Goal: Information Seeking & Learning: Learn about a topic

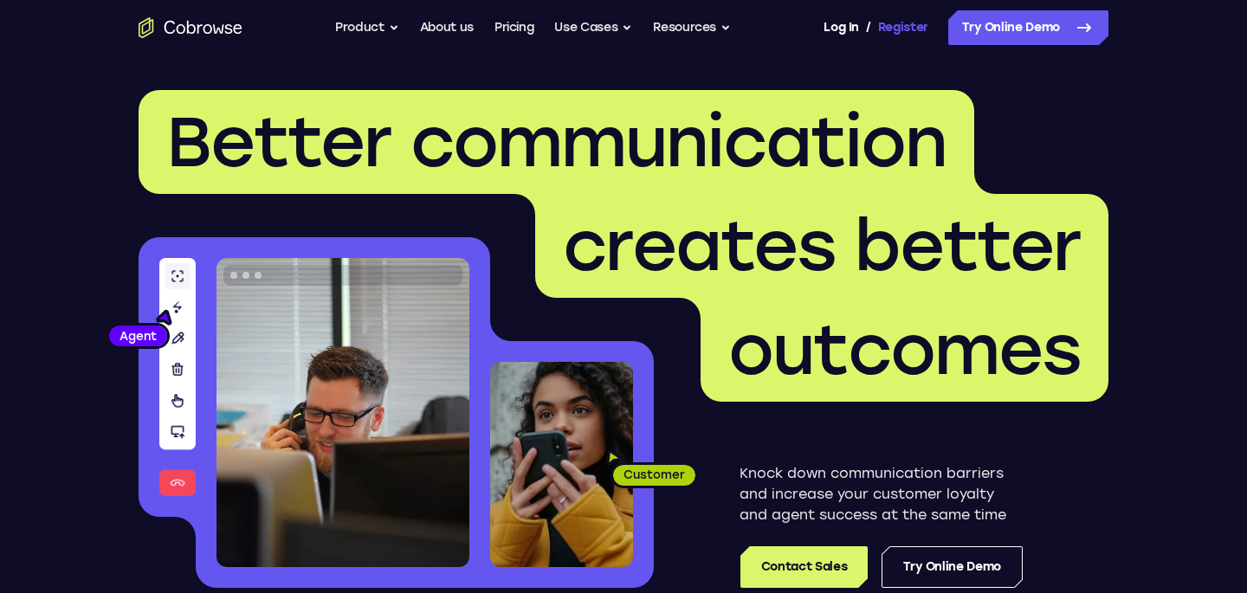
click at [915, 31] on link "Register" at bounding box center [903, 27] width 50 height 35
click at [622, 22] on button "Use Cases" at bounding box center [593, 27] width 78 height 35
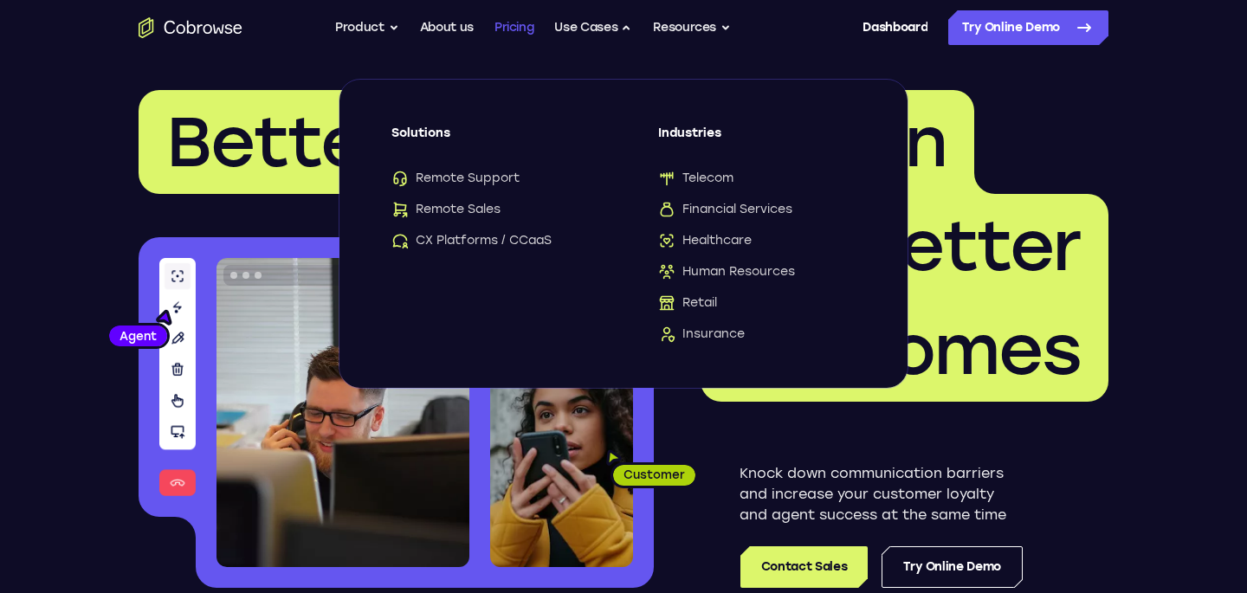
click at [504, 29] on link "Pricing" at bounding box center [515, 27] width 40 height 35
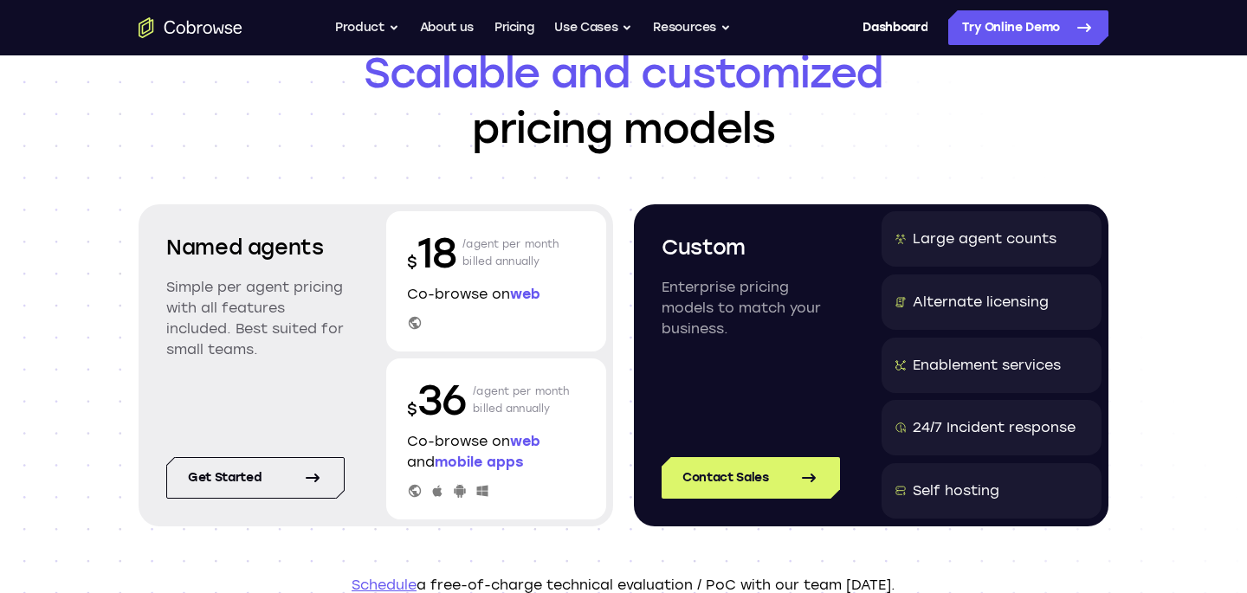
scroll to position [95, 0]
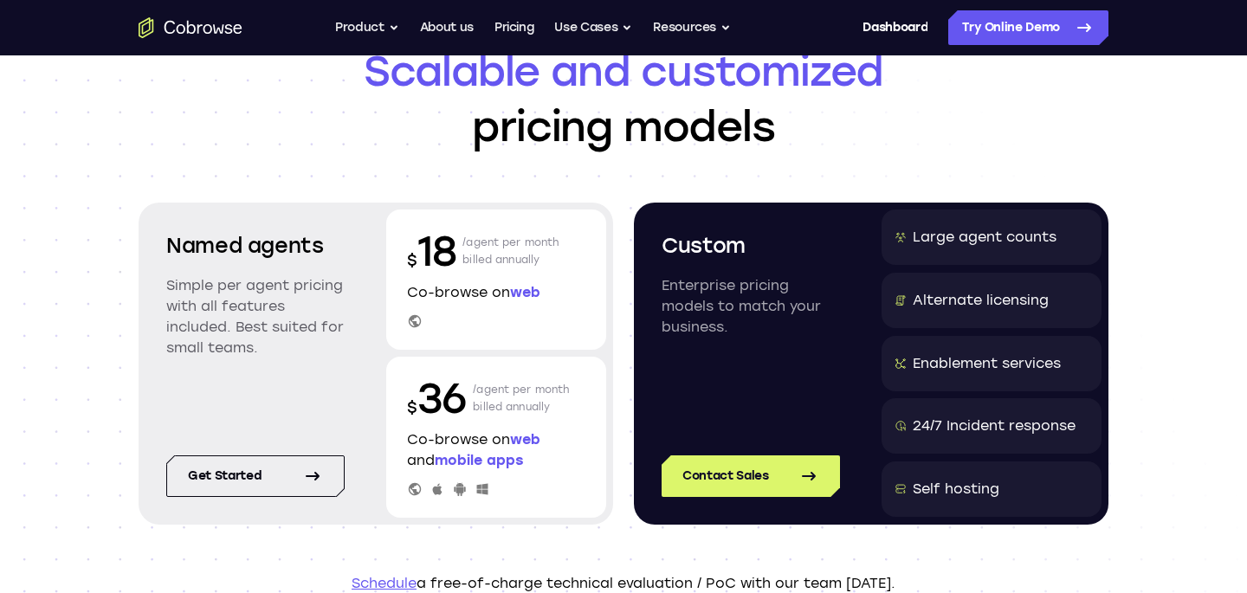
click at [421, 443] on p "Co-browse on web and mobile apps" at bounding box center [496, 451] width 178 height 42
drag, startPoint x: 421, startPoint y: 443, endPoint x: 540, endPoint y: 465, distance: 120.8
click at [540, 465] on p "Co-browse on web and mobile apps" at bounding box center [496, 451] width 178 height 42
click at [523, 460] on span "mobile apps" at bounding box center [479, 460] width 88 height 16
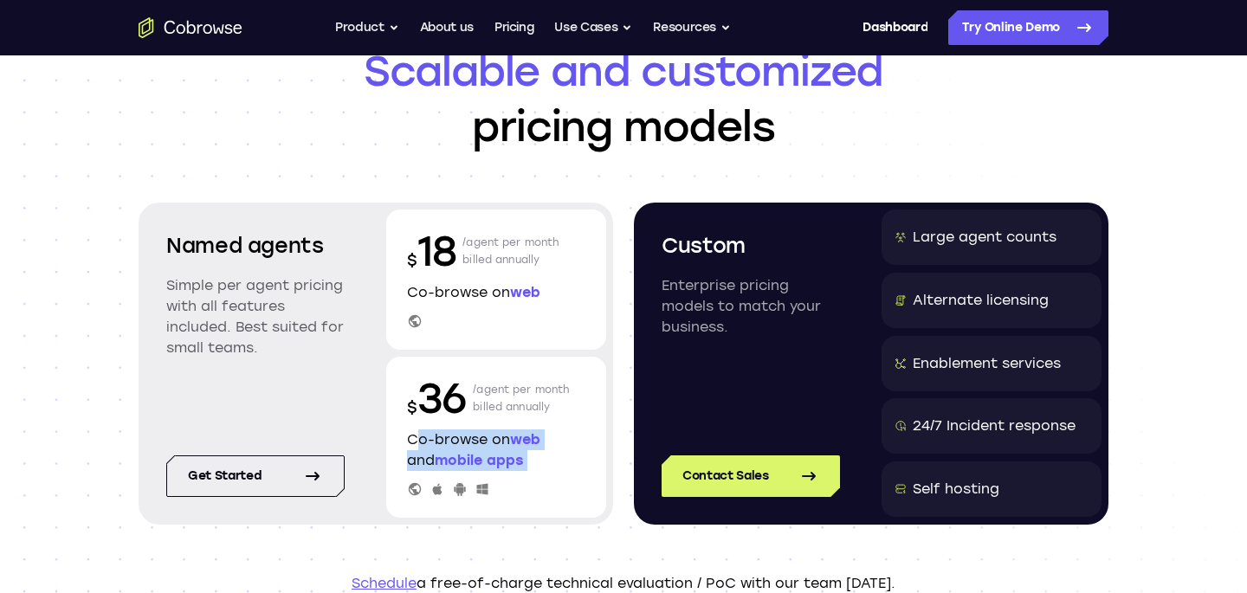
drag, startPoint x: 523, startPoint y: 460, endPoint x: 412, endPoint y: 440, distance: 112.6
click at [412, 440] on p "Co-browse on web and mobile apps" at bounding box center [496, 451] width 178 height 42
drag, startPoint x: 412, startPoint y: 440, endPoint x: 533, endPoint y: 453, distance: 121.9
click at [534, 453] on p "Co-browse on web and mobile apps" at bounding box center [496, 451] width 178 height 42
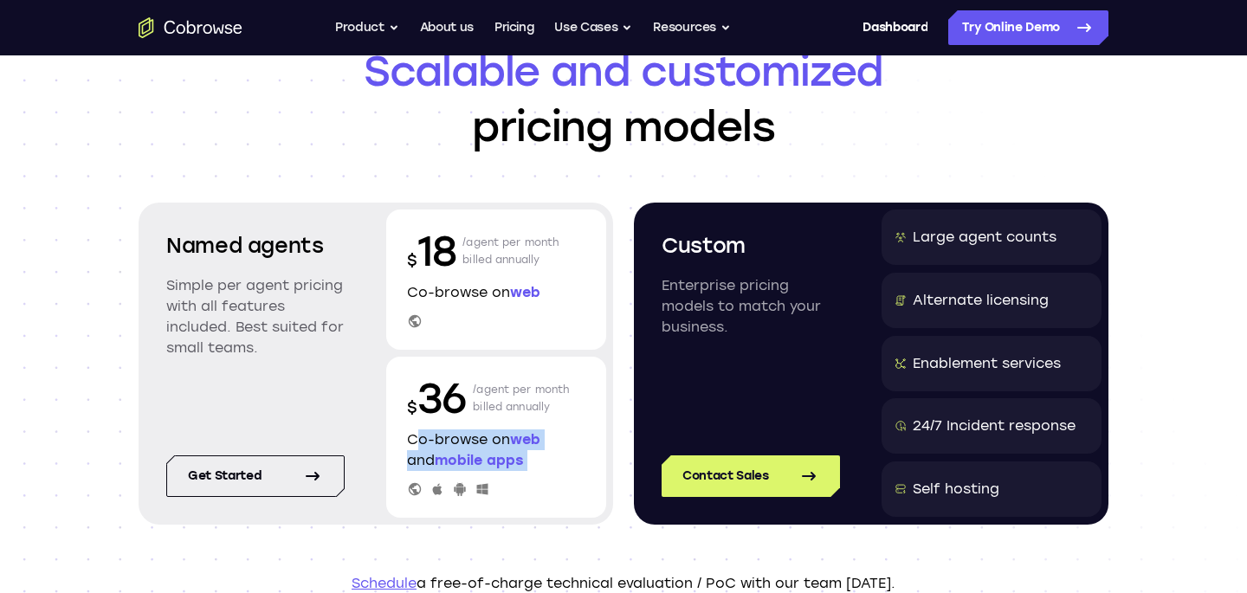
click at [533, 453] on p "Co-browse on web and mobile apps" at bounding box center [496, 451] width 178 height 42
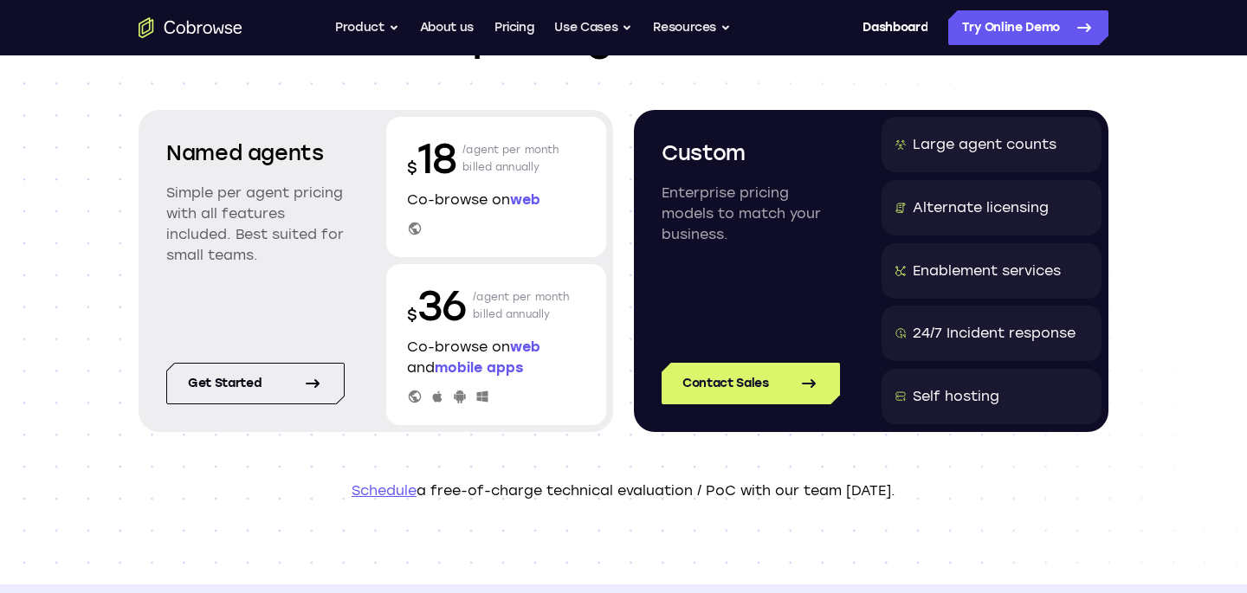
scroll to position [190, 0]
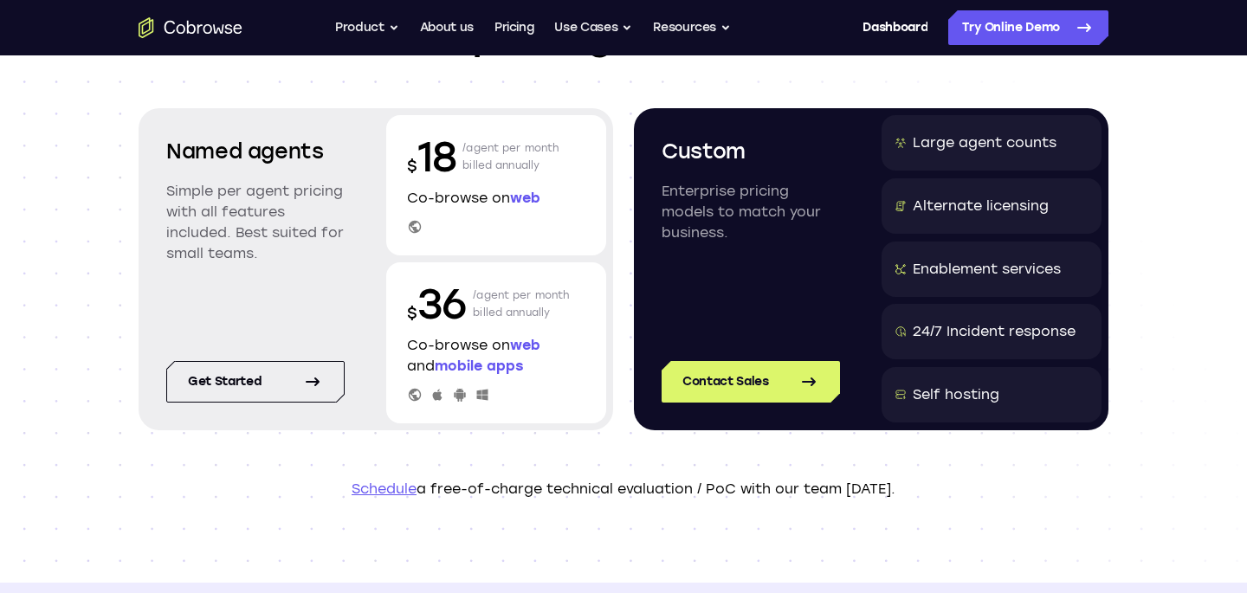
click at [393, 494] on link "Schedule" at bounding box center [384, 489] width 65 height 16
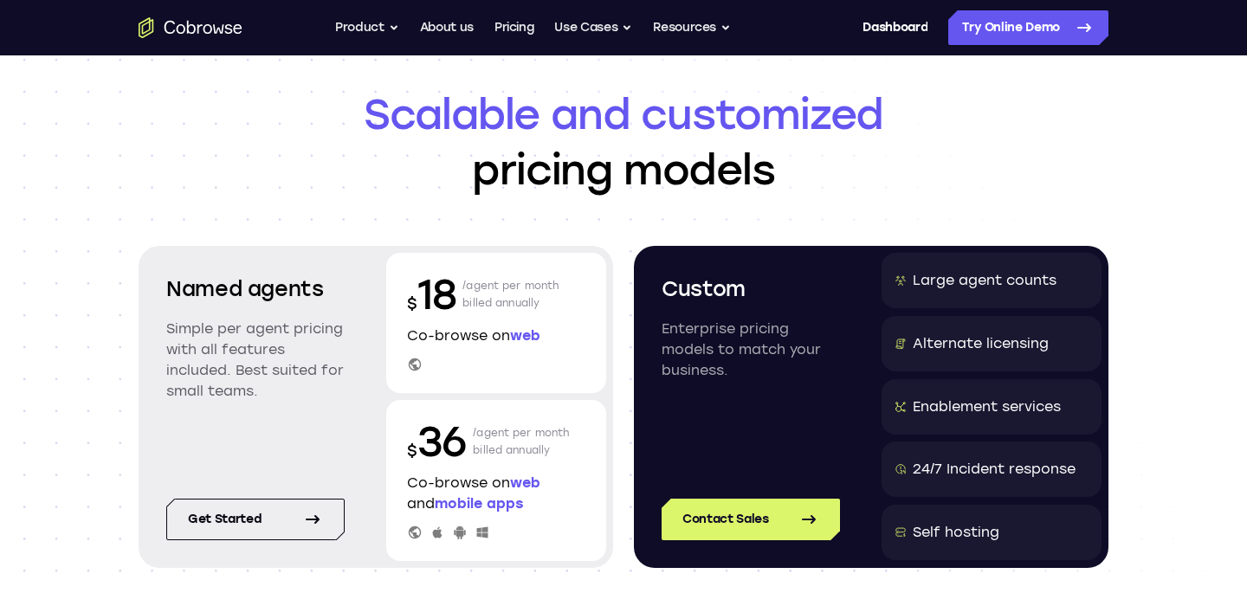
scroll to position [38, 0]
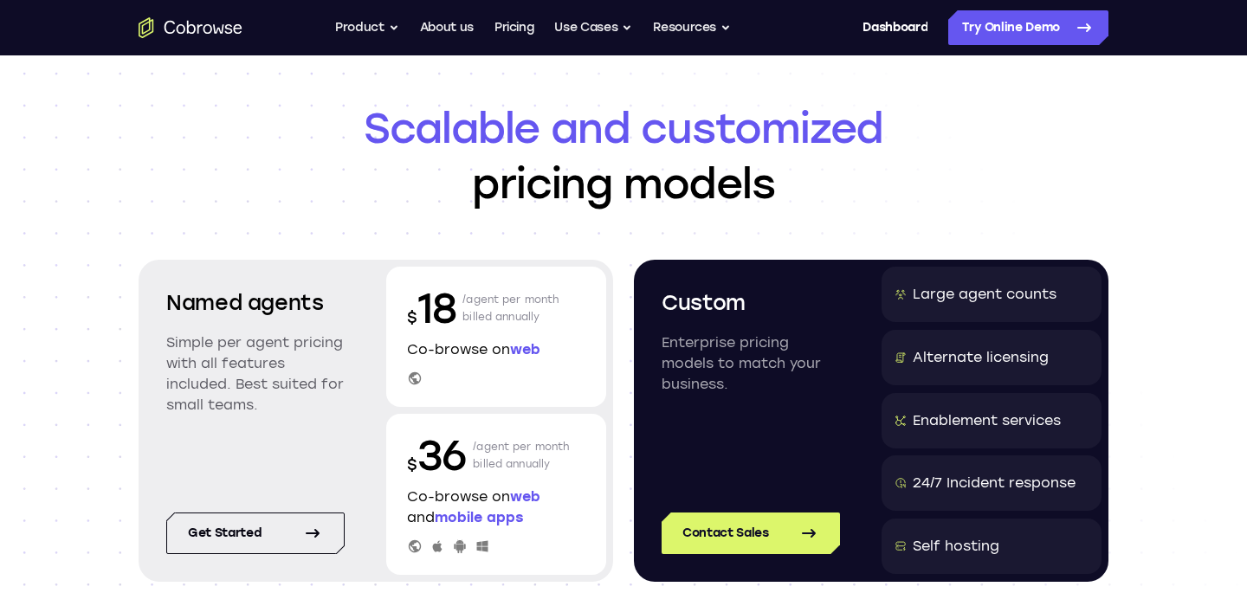
click at [528, 352] on span "web" at bounding box center [525, 349] width 30 height 16
click at [282, 533] on link "Get started" at bounding box center [255, 534] width 178 height 42
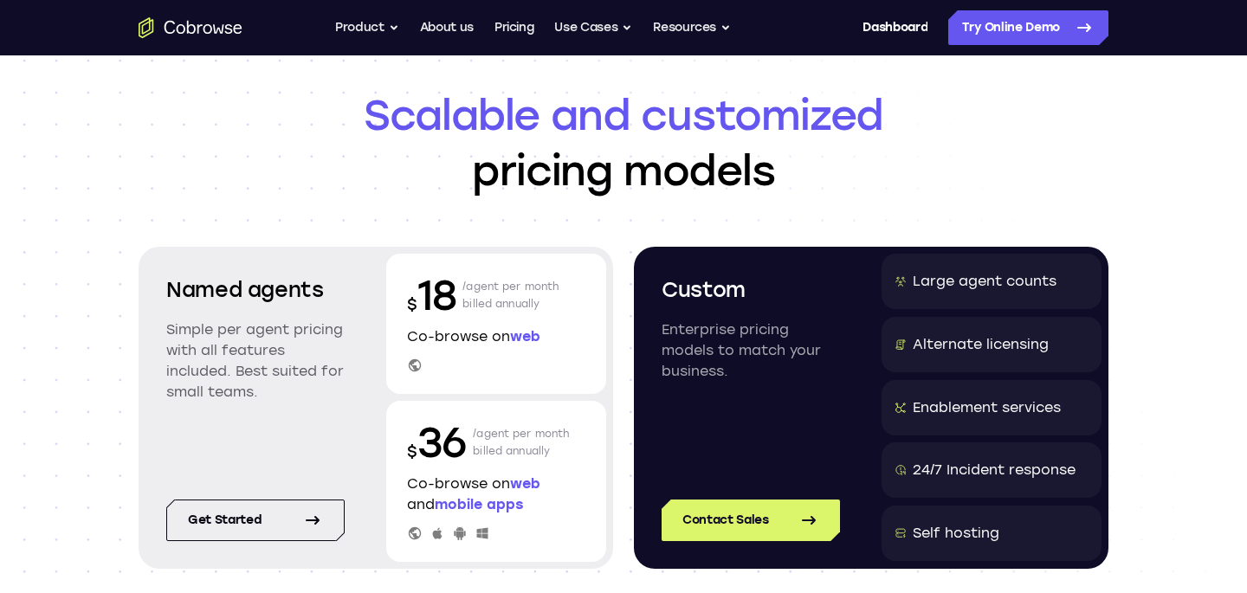
scroll to position [53, 0]
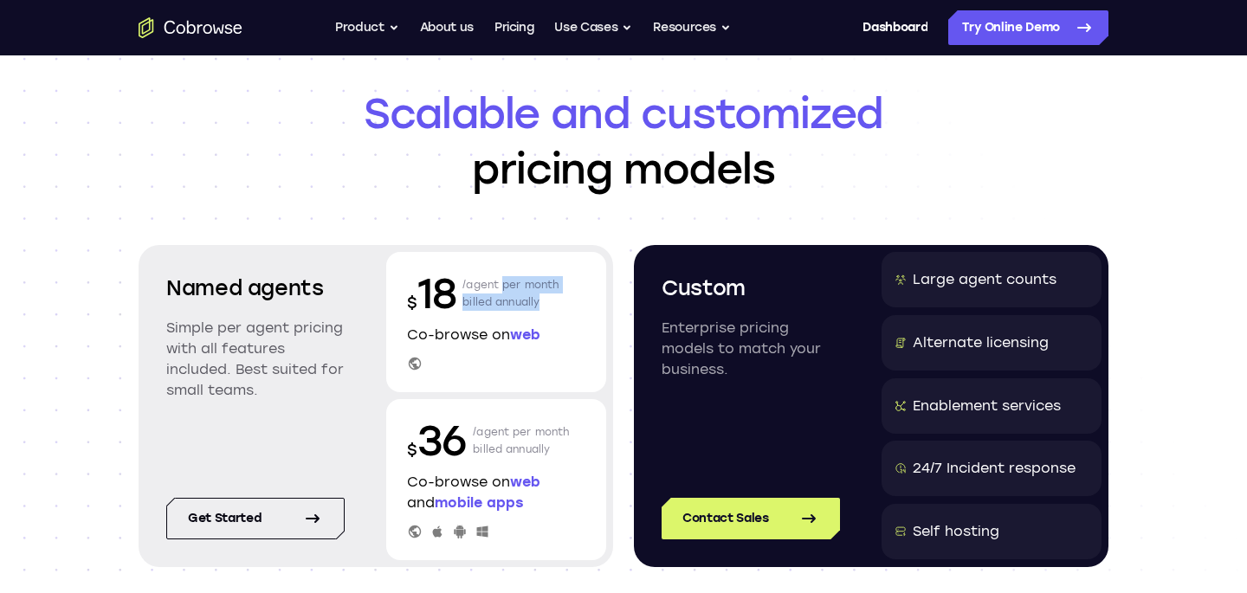
drag, startPoint x: 497, startPoint y: 292, endPoint x: 514, endPoint y: 318, distance: 31.2
click at [514, 318] on p "/agent per month billed annually" at bounding box center [510, 293] width 97 height 55
drag, startPoint x: 512, startPoint y: 316, endPoint x: 397, endPoint y: 267, distance: 125.3
click at [397, 267] on div "$ 18 /agent per month billed annually Co-browse on web" at bounding box center [496, 322] width 220 height 140
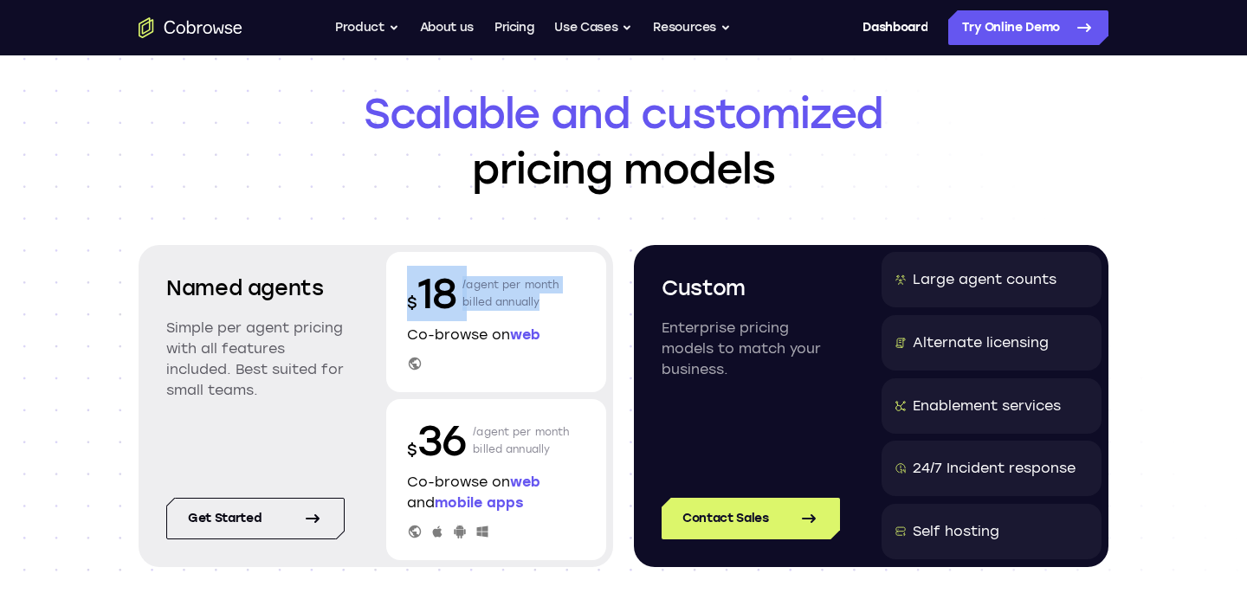
click at [397, 267] on div "$ 18 /agent per month billed annually Co-browse on web" at bounding box center [496, 322] width 220 height 140
drag, startPoint x: 700, startPoint y: 332, endPoint x: 734, endPoint y: 369, distance: 50.3
click at [734, 369] on p "Enterprise pricing models to match your business." at bounding box center [751, 349] width 178 height 62
click at [1025, 292] on div "Large agent counts" at bounding box center [992, 279] width 220 height 55
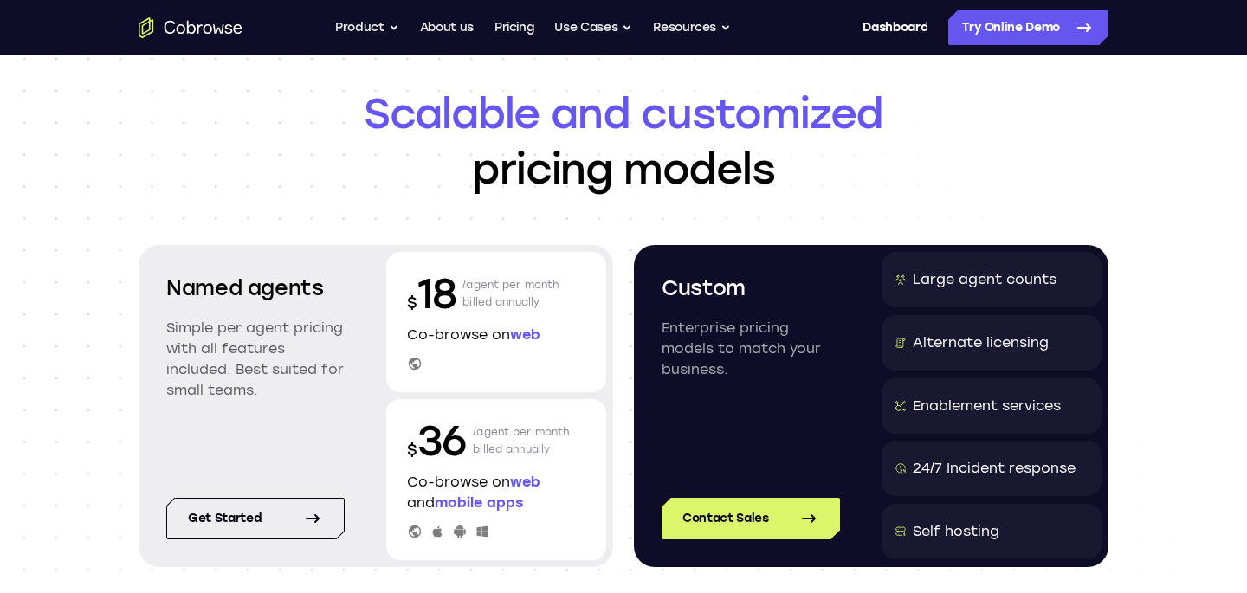
click at [1025, 347] on div "Alternate licensing" at bounding box center [981, 343] width 136 height 21
drag, startPoint x: 1025, startPoint y: 347, endPoint x: 938, endPoint y: 345, distance: 87.5
click at [937, 345] on div "Alternate licensing" at bounding box center [981, 343] width 136 height 21
click at [941, 400] on div "Enablement services" at bounding box center [987, 406] width 148 height 21
drag, startPoint x: 941, startPoint y: 400, endPoint x: 1040, endPoint y: 400, distance: 98.7
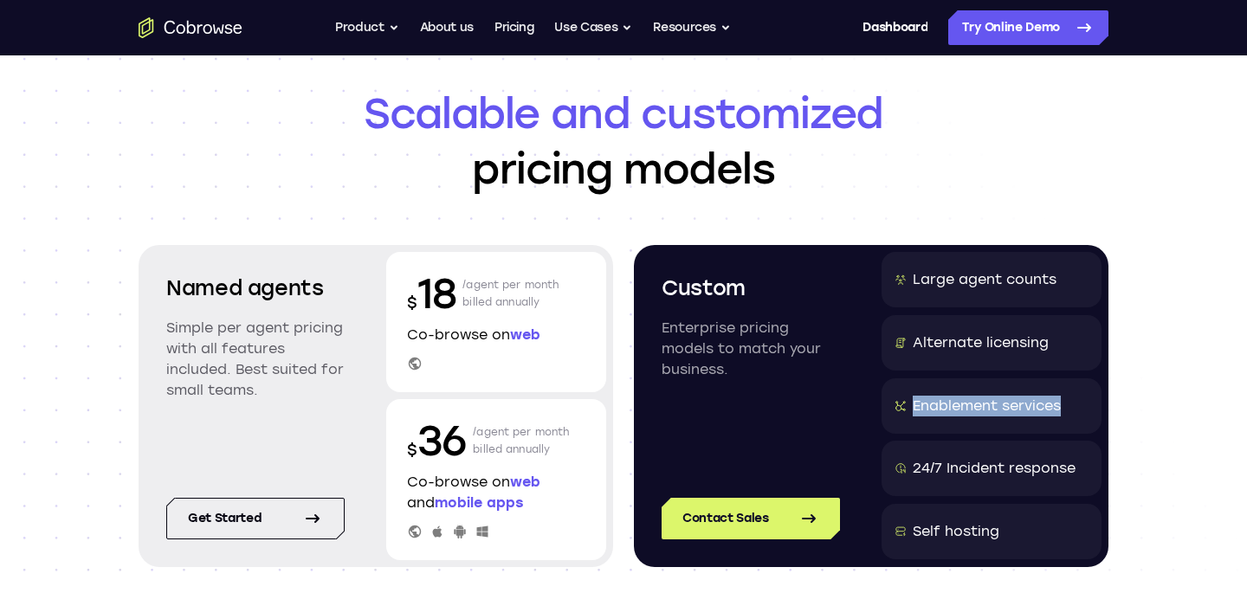
click at [1040, 400] on div "Enablement services" at bounding box center [987, 406] width 148 height 21
click at [925, 461] on div "24/7 Incident response" at bounding box center [994, 468] width 163 height 21
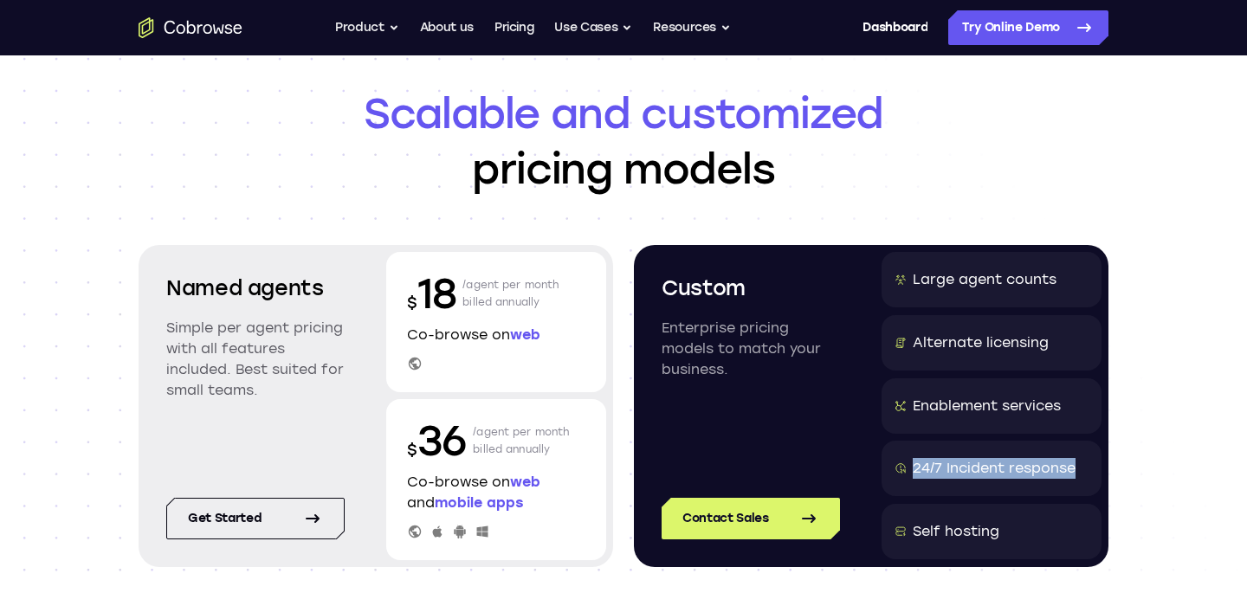
drag, startPoint x: 925, startPoint y: 461, endPoint x: 1054, endPoint y: 461, distance: 129.0
click at [1054, 461] on div "24/7 Incident response" at bounding box center [994, 468] width 163 height 21
click at [931, 527] on div "Self hosting" at bounding box center [956, 531] width 87 height 21
drag, startPoint x: 931, startPoint y: 527, endPoint x: 1005, endPoint y: 527, distance: 73.6
click at [1005, 527] on div "Self hosting" at bounding box center [992, 531] width 220 height 55
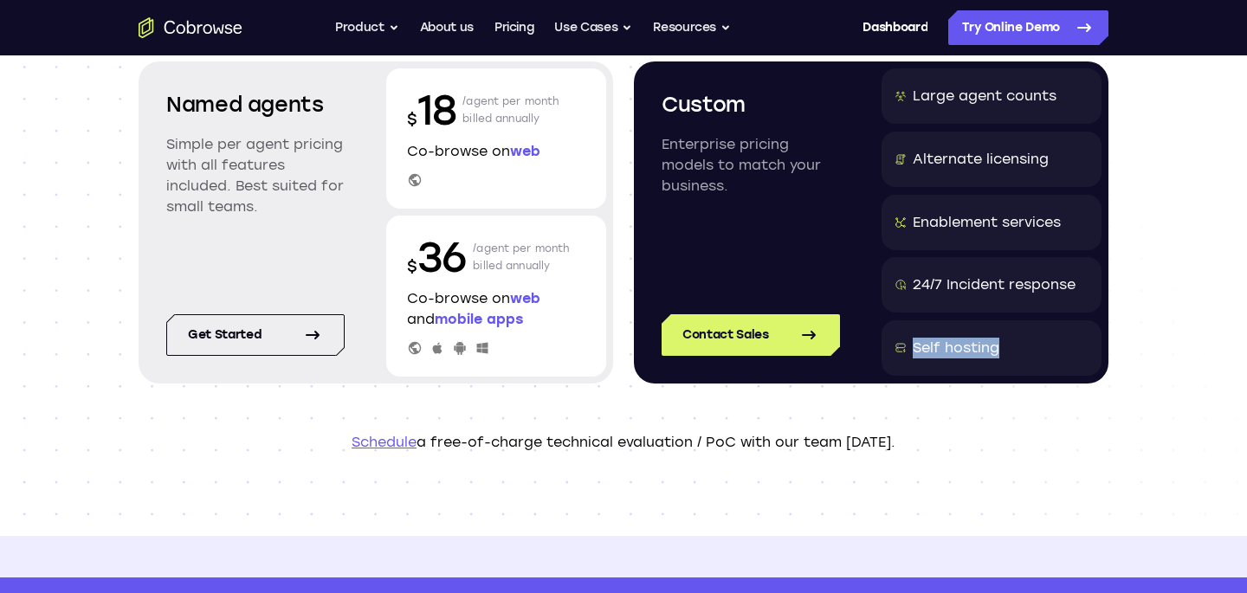
scroll to position [253, 0]
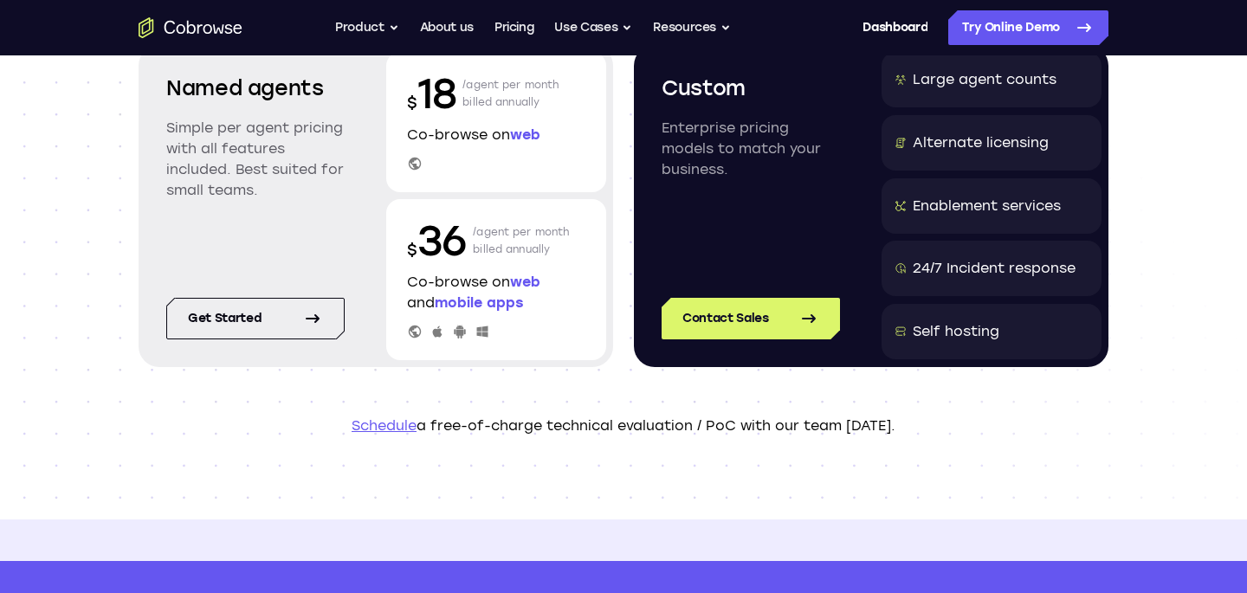
click at [932, 482] on header "Scalable and customized pricing models Named agents Simple per agent pricing wi…" at bounding box center [623, 161] width 1109 height 717
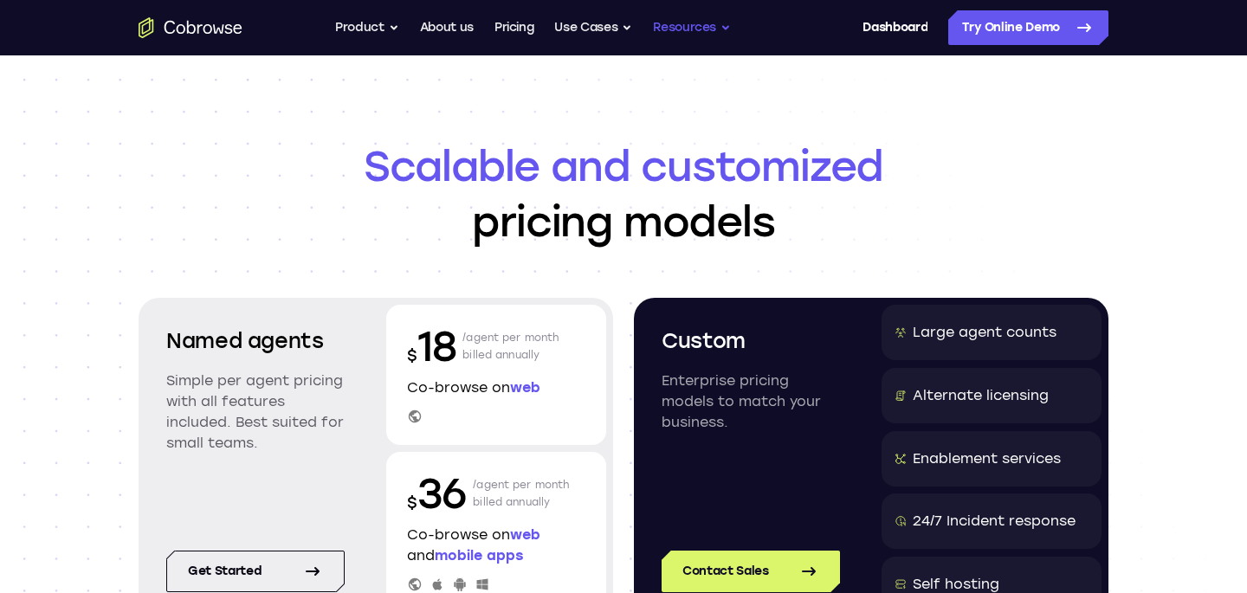
click at [692, 26] on button "Resources" at bounding box center [692, 27] width 78 height 35
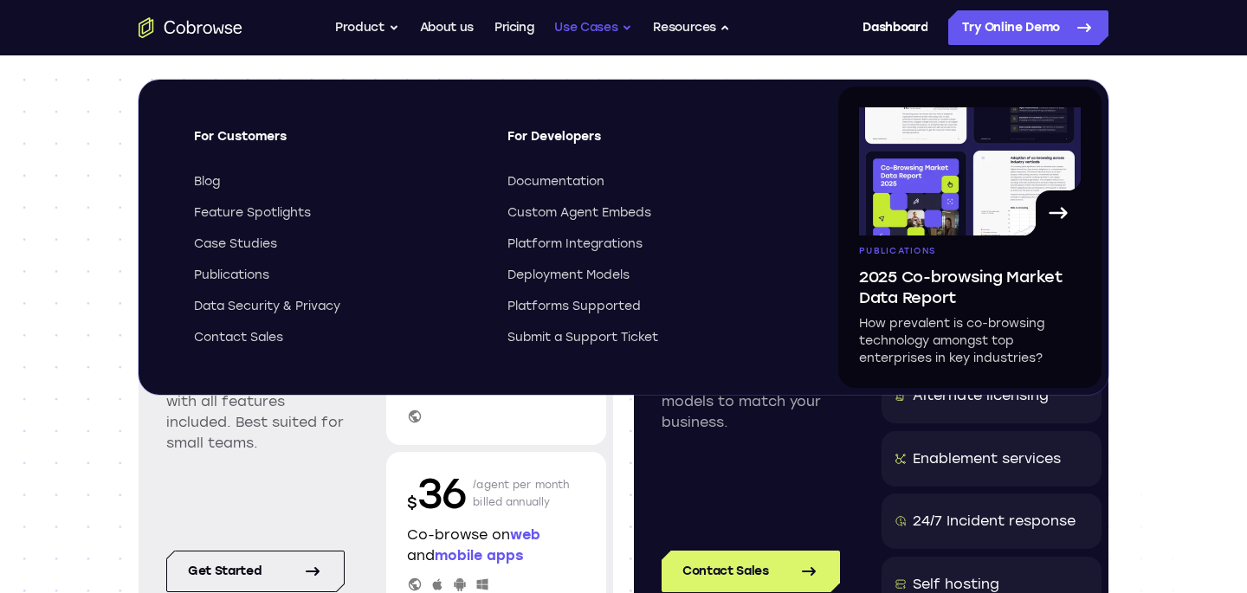
click at [612, 39] on button "Use Cases" at bounding box center [593, 27] width 78 height 35
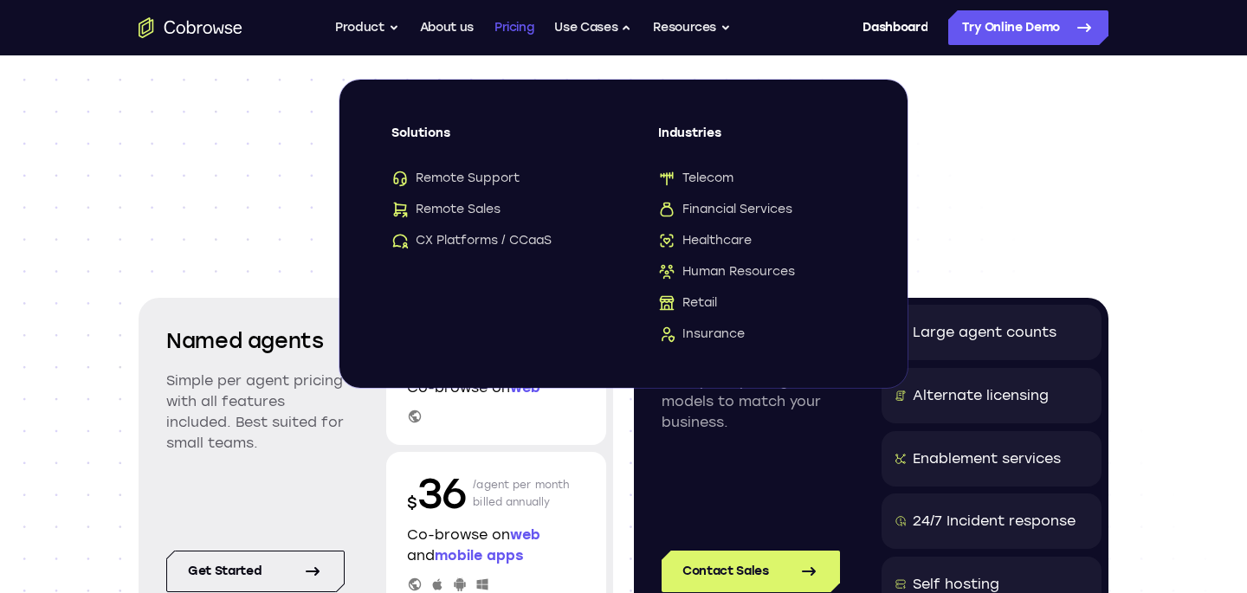
click at [521, 42] on link "Pricing" at bounding box center [515, 27] width 40 height 35
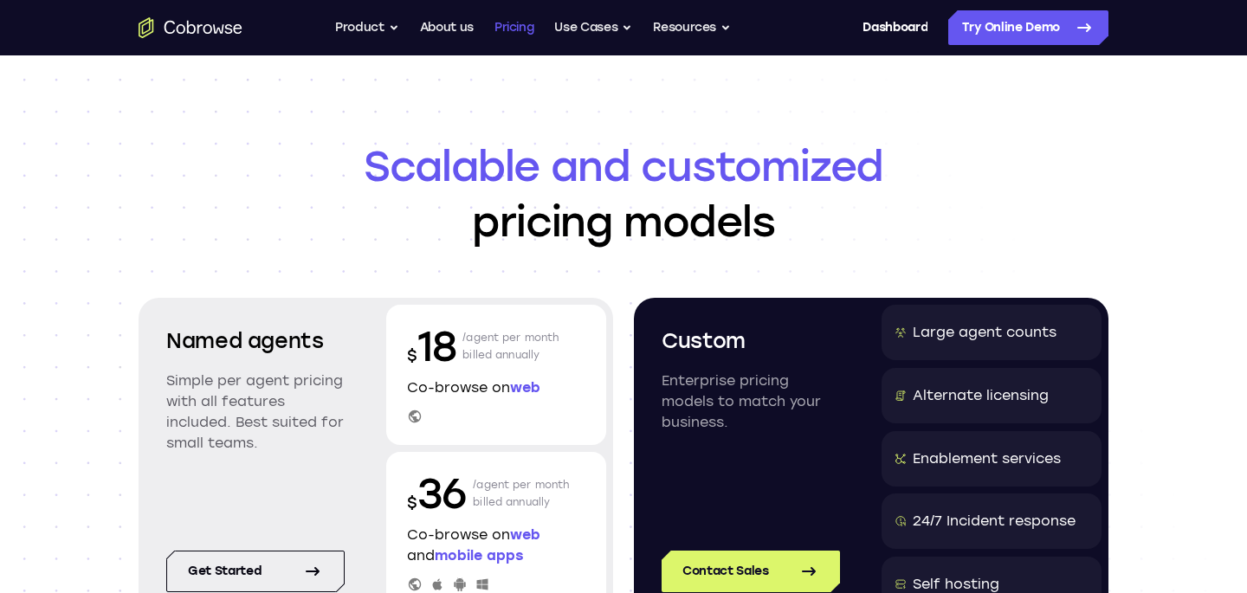
click at [522, 30] on link "Pricing" at bounding box center [515, 27] width 40 height 35
click at [899, 28] on link "Dashboard" at bounding box center [895, 27] width 65 height 35
